Goal: Task Accomplishment & Management: Complete application form

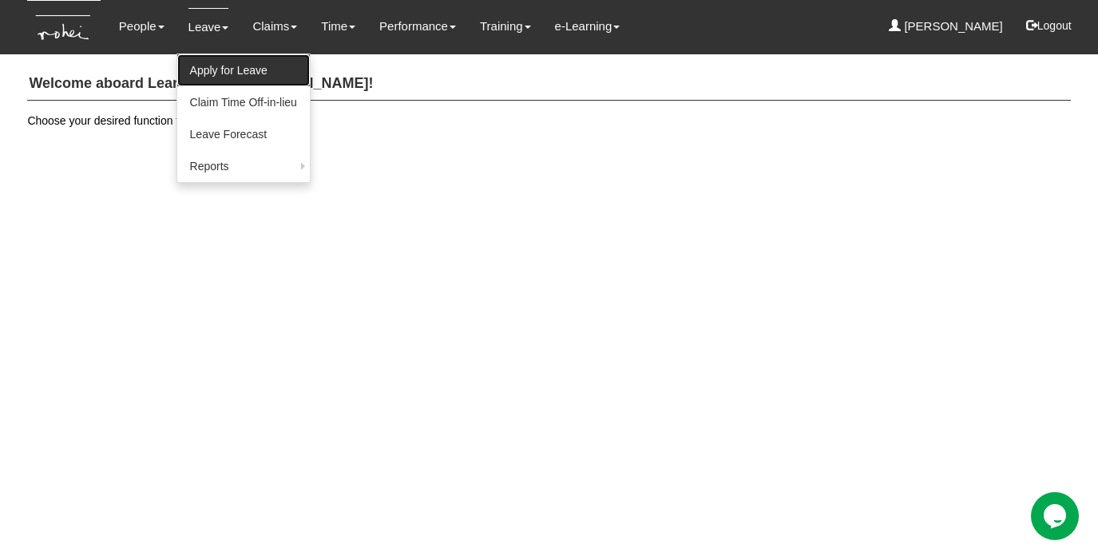
click at [228, 81] on link "Apply for Leave" at bounding box center [243, 70] width 133 height 32
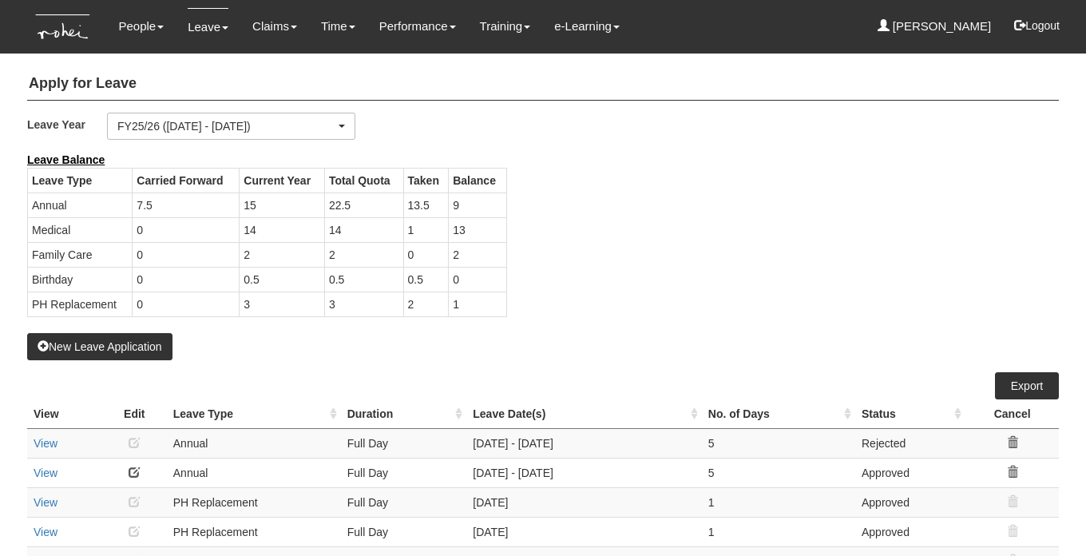
select select "50"
click at [113, 352] on button "New Leave Application" at bounding box center [99, 346] width 145 height 27
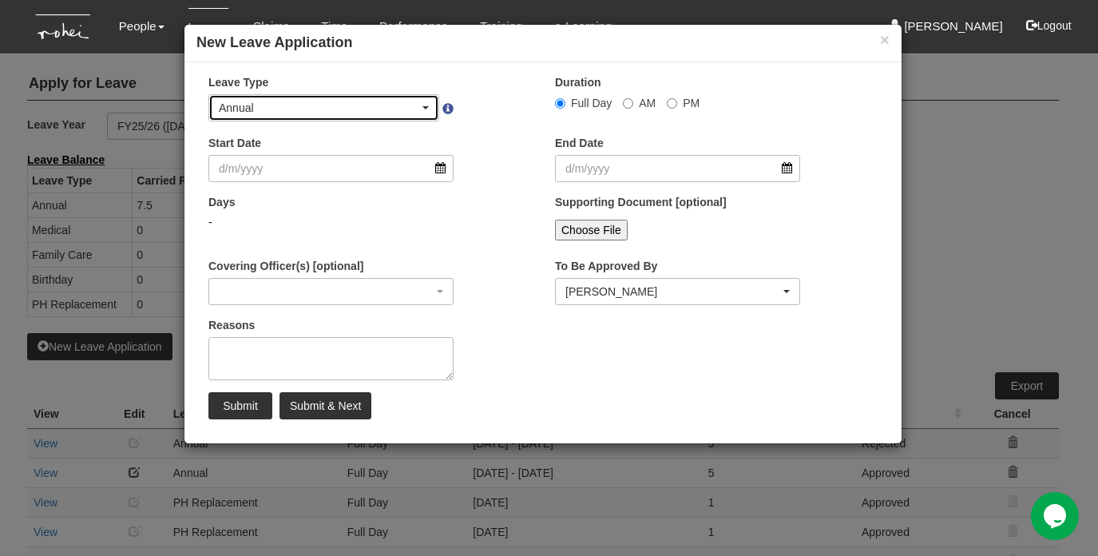
click at [343, 106] on div "Annual" at bounding box center [319, 108] width 200 height 16
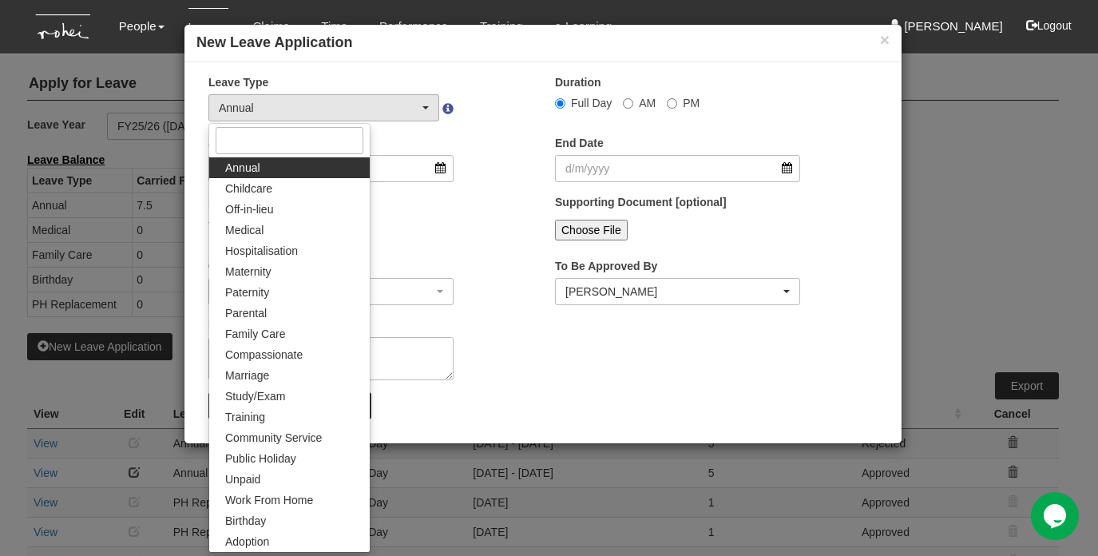
click at [526, 133] on div "Leave Type Annual Childcare Off-in-lieu Medical Hospitalisation Maternity Pater…" at bounding box center [369, 103] width 347 height 59
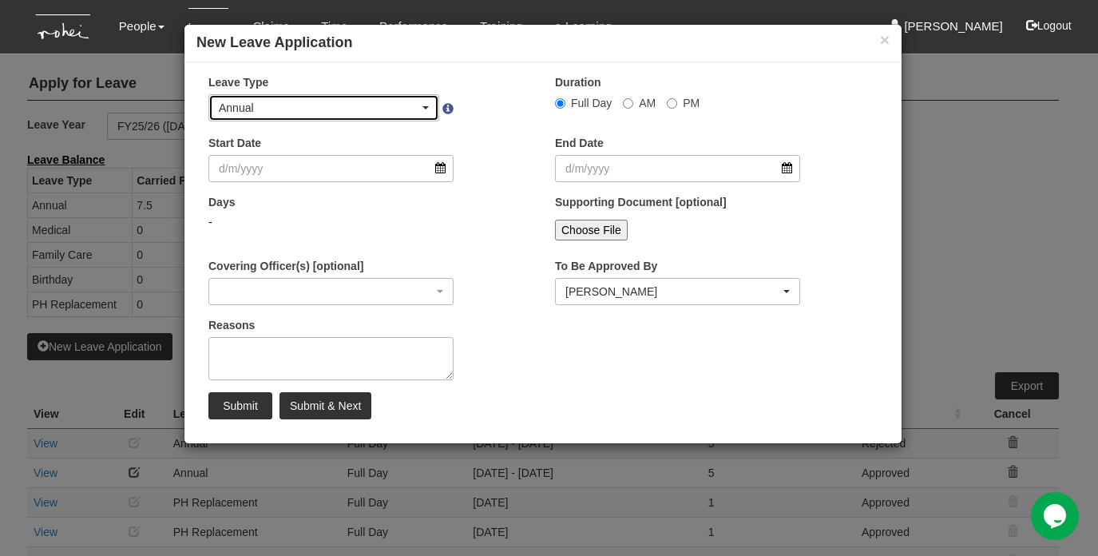
click at [378, 108] on div "Annual" at bounding box center [319, 108] width 200 height 16
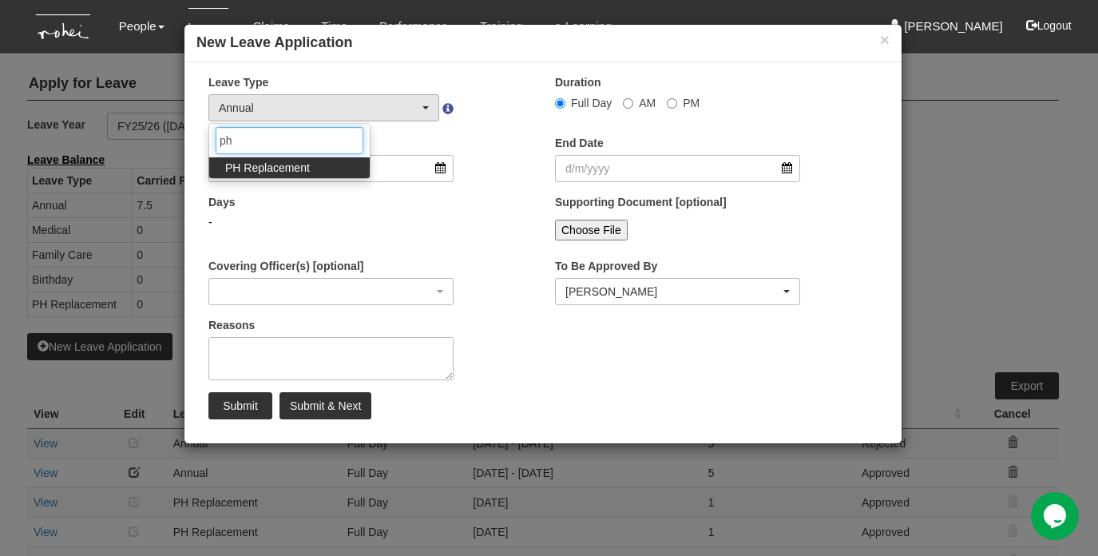
type input "ph"
click at [286, 161] on span "PH Replacement" at bounding box center [267, 168] width 85 height 16
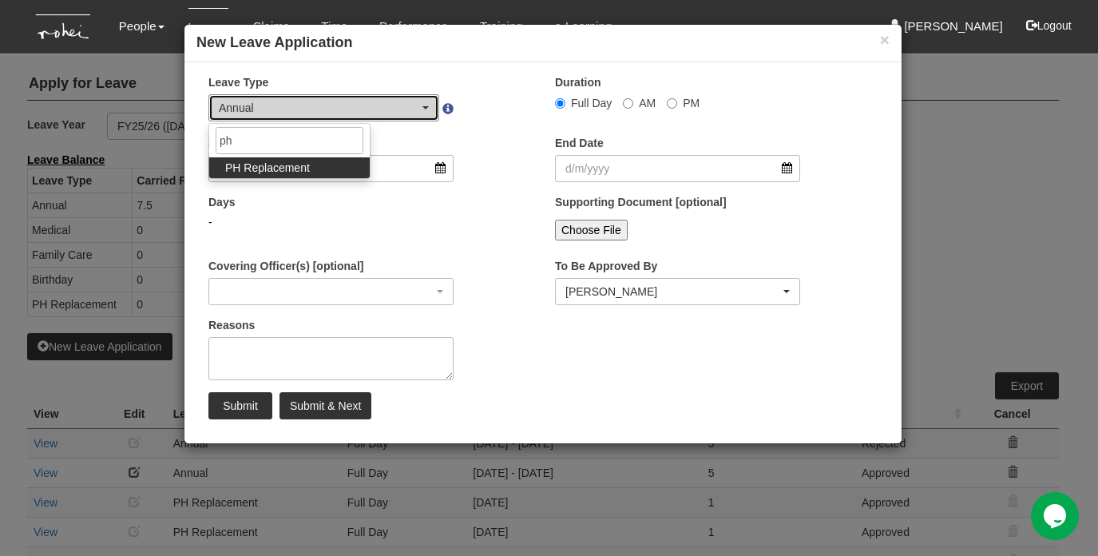
select select "26"
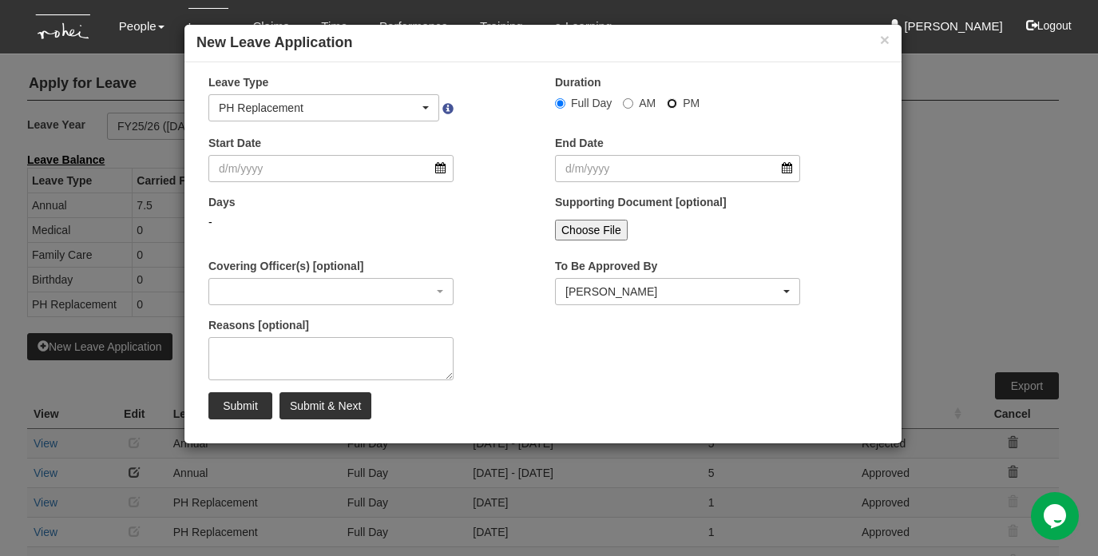
click at [667, 98] on input "PM" at bounding box center [672, 103] width 10 height 10
radio input "true"
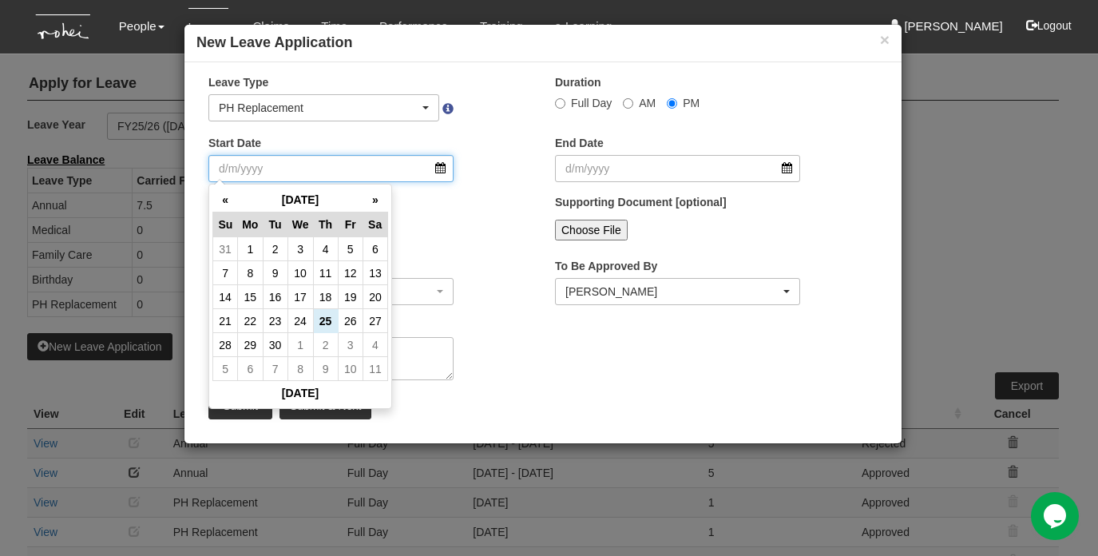
click at [334, 173] on input "Start Date" at bounding box center [330, 168] width 245 height 27
click at [349, 343] on td "3" at bounding box center [350, 345] width 25 height 24
type input "[DATE]"
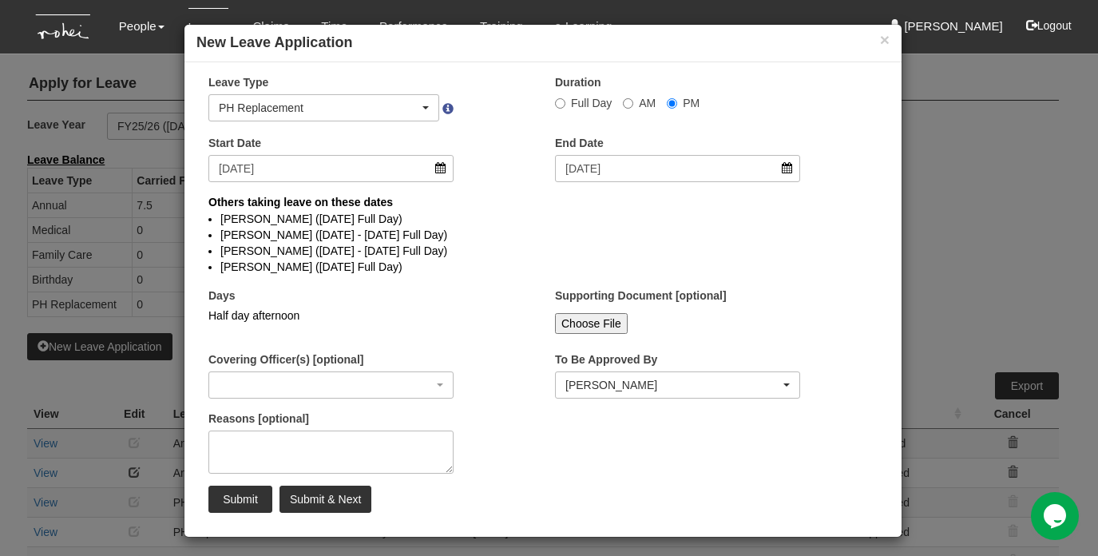
select select
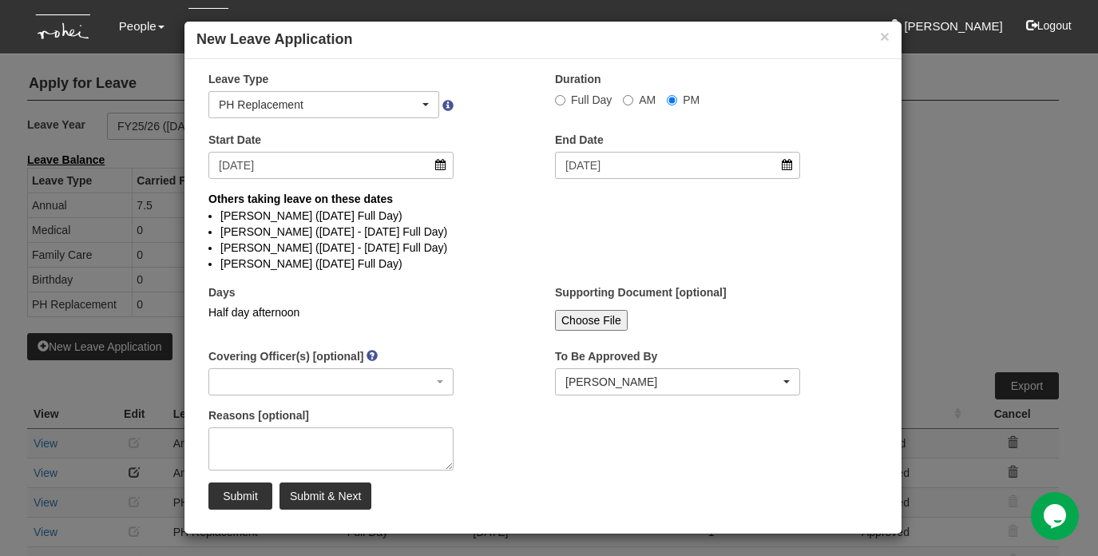
scroll to position [5, 0]
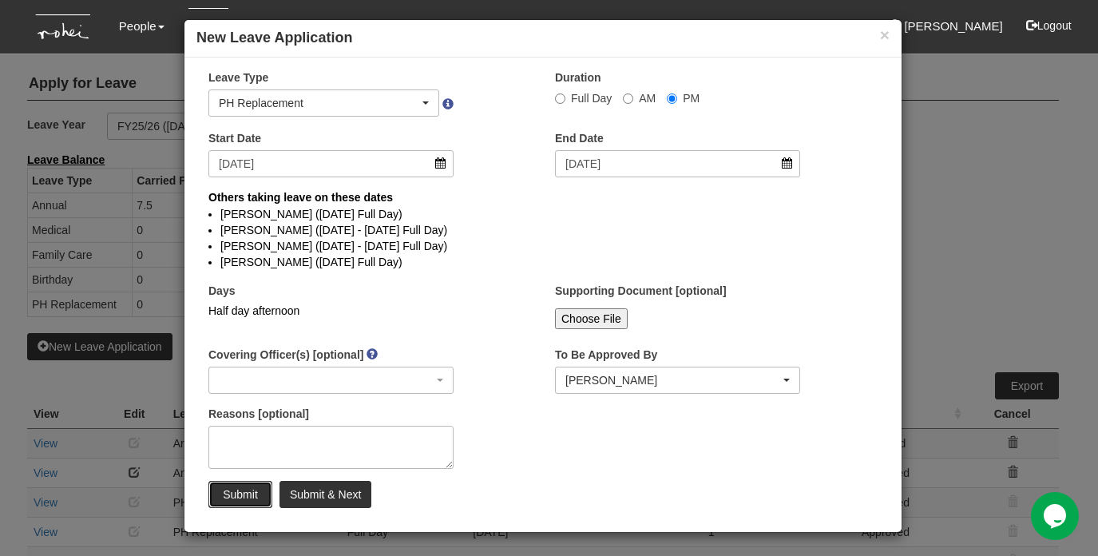
click at [211, 494] on input "Submit" at bounding box center [240, 494] width 64 height 27
select select "1"
radio input "true"
select select
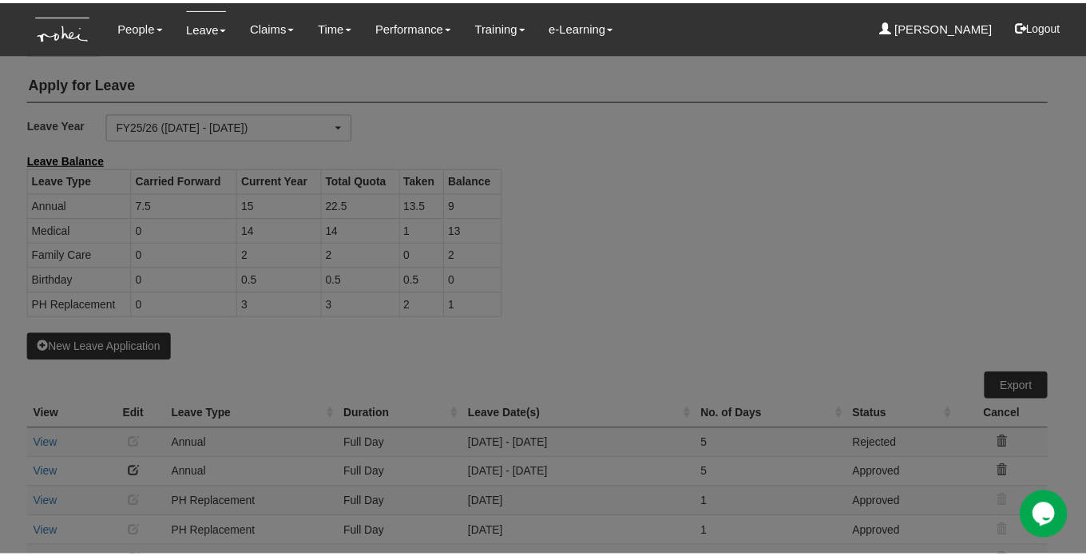
scroll to position [0, 0]
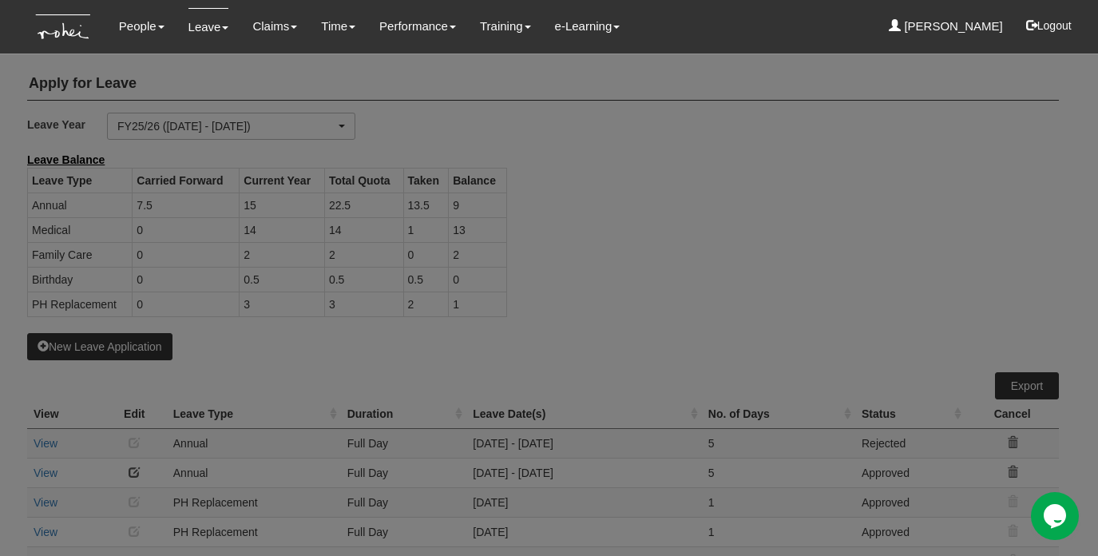
select select "50"
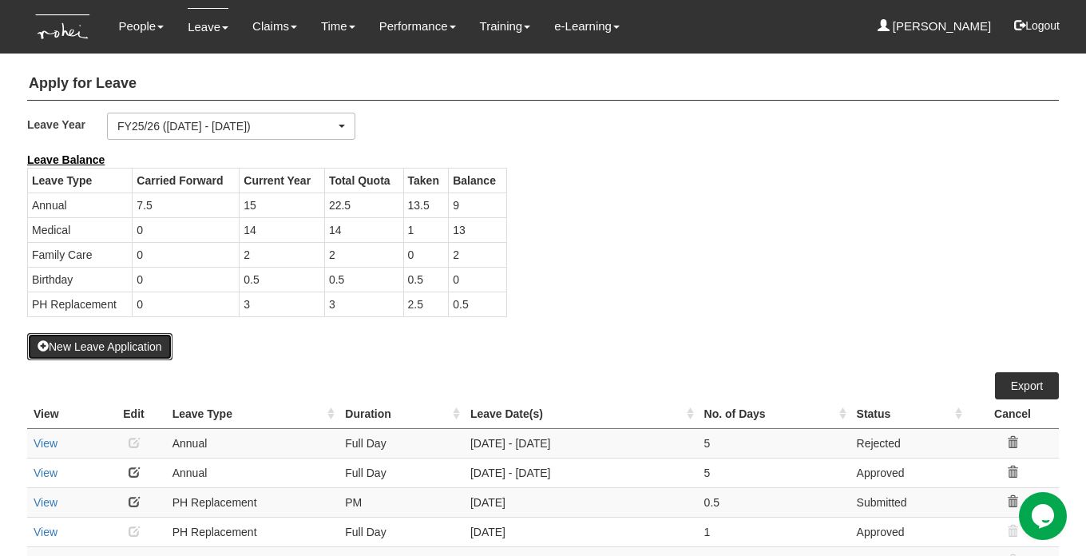
scroll to position [238, 0]
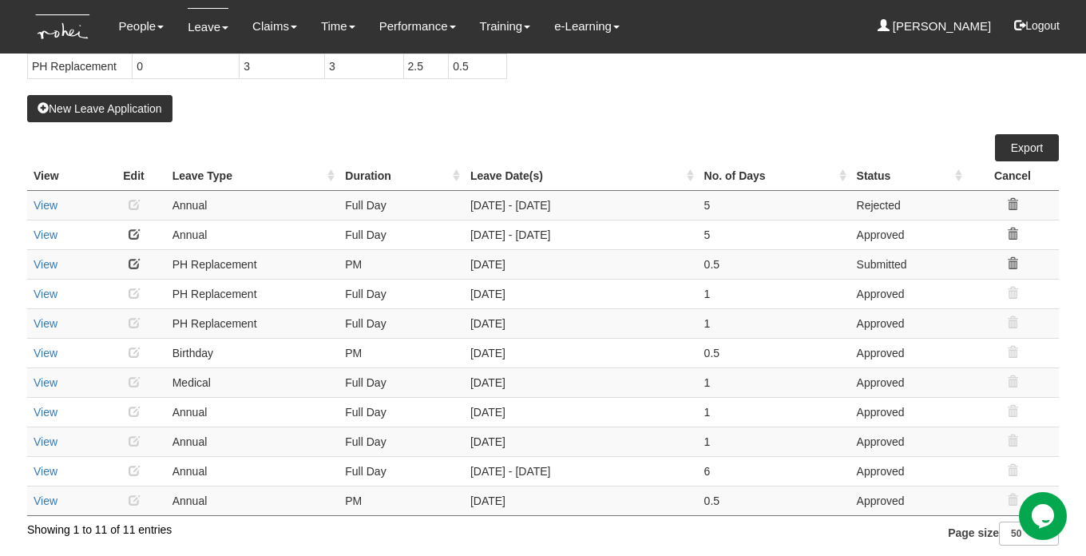
drag, startPoint x: 469, startPoint y: 268, endPoint x: 529, endPoint y: 264, distance: 60.0
click at [529, 264] on td "[DATE]" at bounding box center [581, 264] width 234 height 30
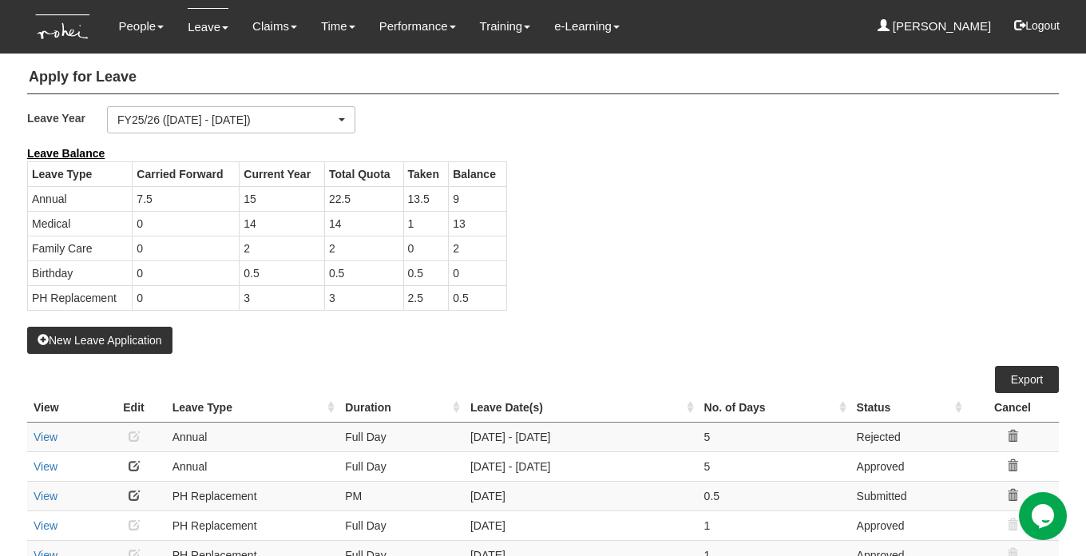
scroll to position [0, 0]
